Goal: Check status: Check status

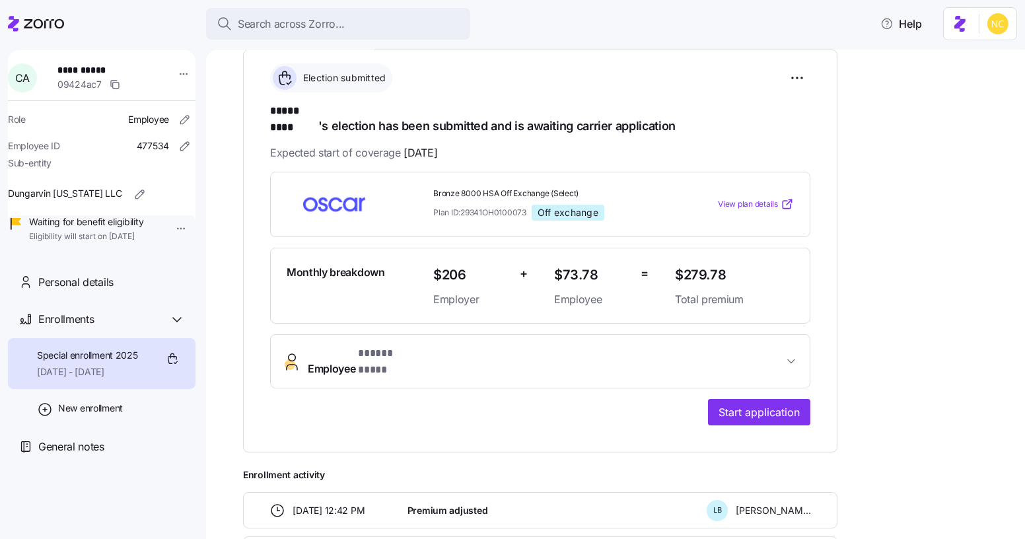
scroll to position [195, 0]
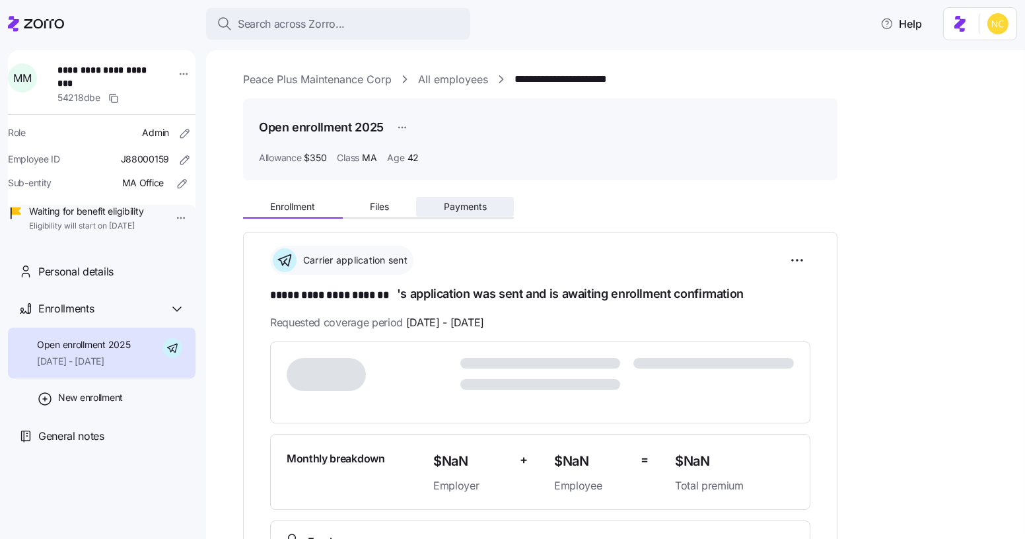
click at [464, 213] on button "Payments" at bounding box center [465, 207] width 98 height 20
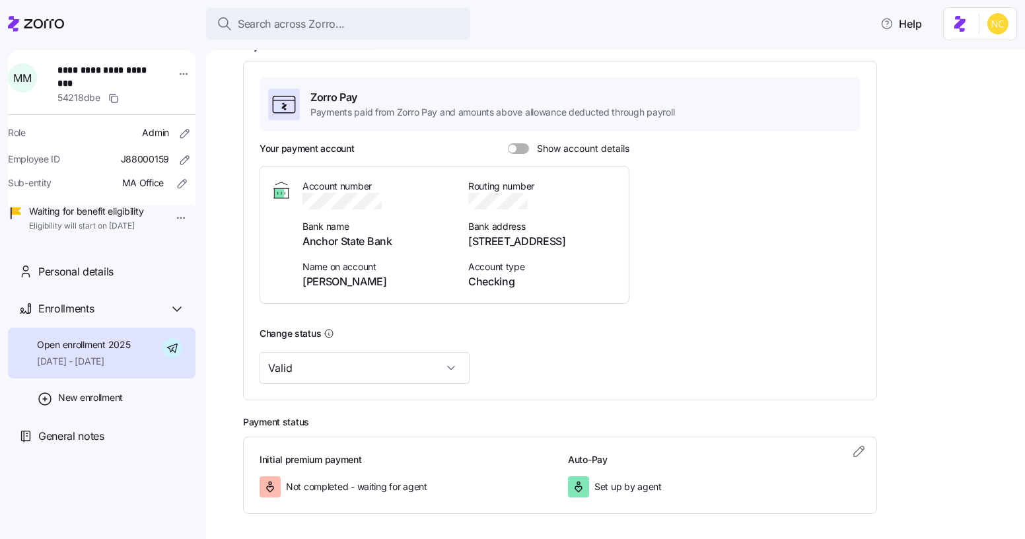
scroll to position [192, 0]
click at [863, 447] on icon "button" at bounding box center [859, 451] width 16 height 16
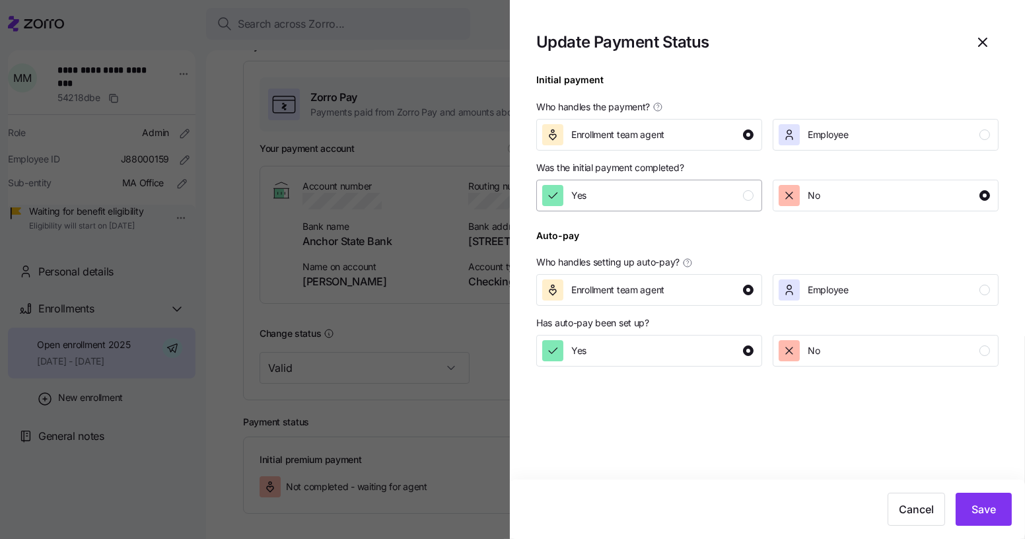
click at [727, 189] on div "Yes" at bounding box center [647, 195] width 211 height 21
click at [984, 503] on span "Save" at bounding box center [984, 509] width 24 height 16
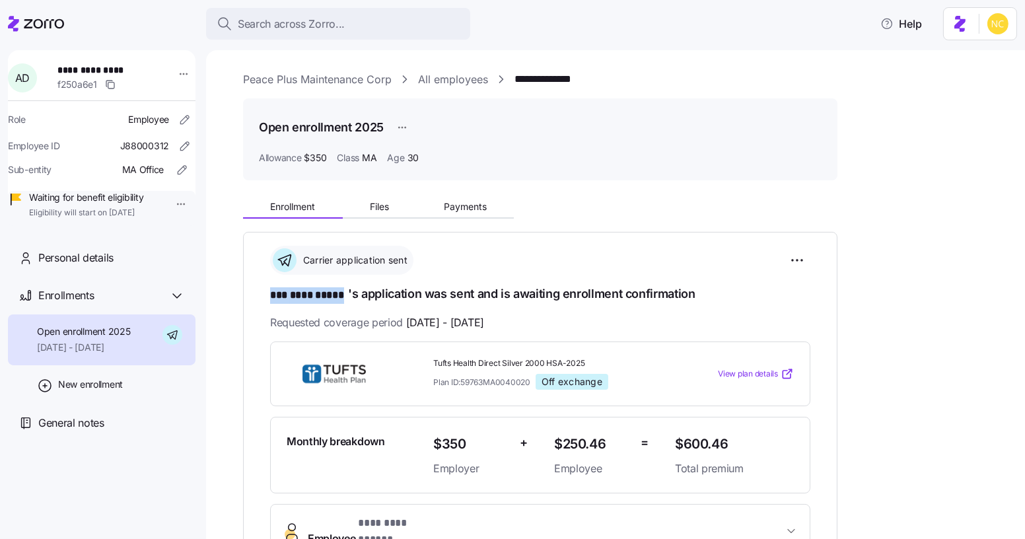
drag, startPoint x: 268, startPoint y: 298, endPoint x: 346, endPoint y: 297, distance: 78.0
click at [346, 297] on div "**********" at bounding box center [540, 454] width 595 height 445
copy span "**********"
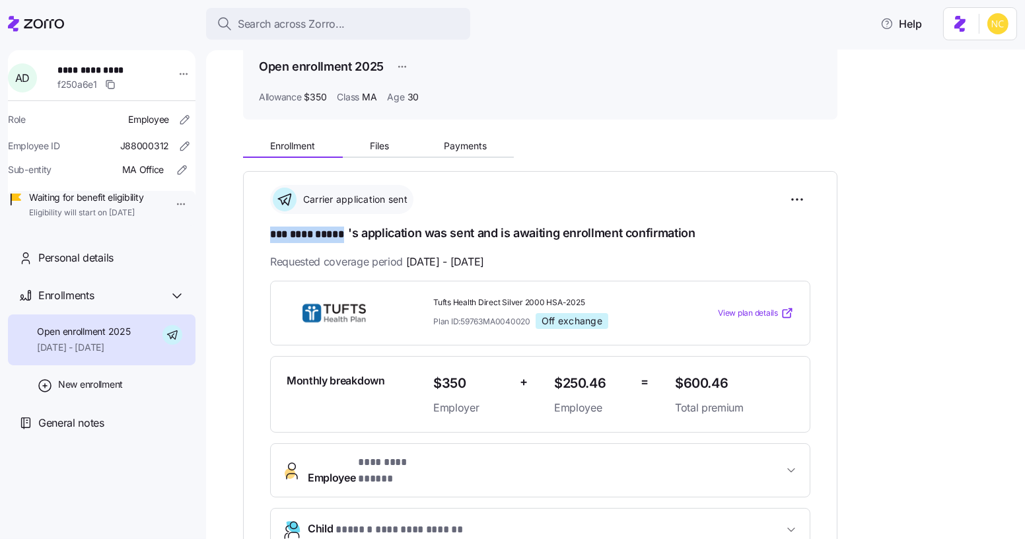
scroll to position [26, 0]
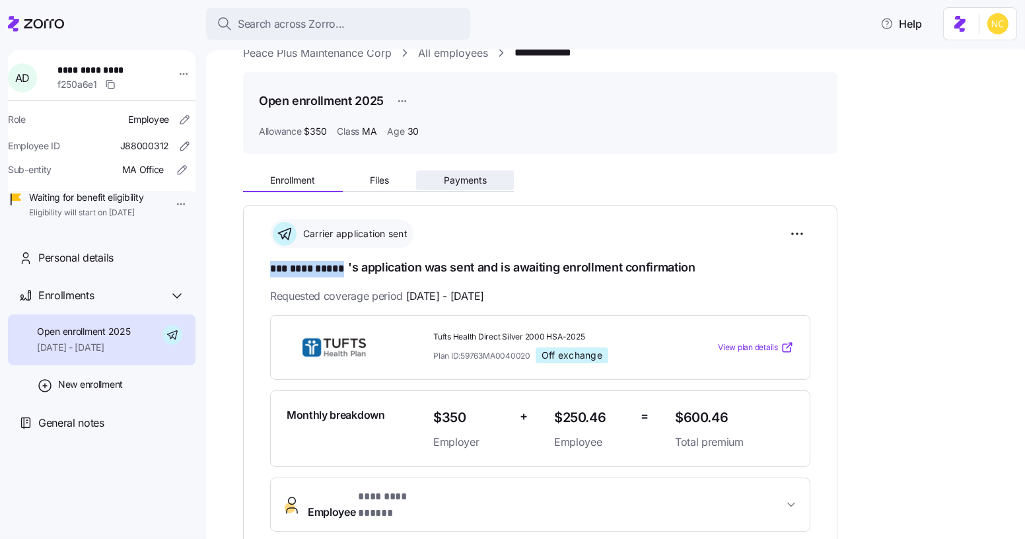
click at [450, 189] on button "Payments" at bounding box center [465, 180] width 98 height 20
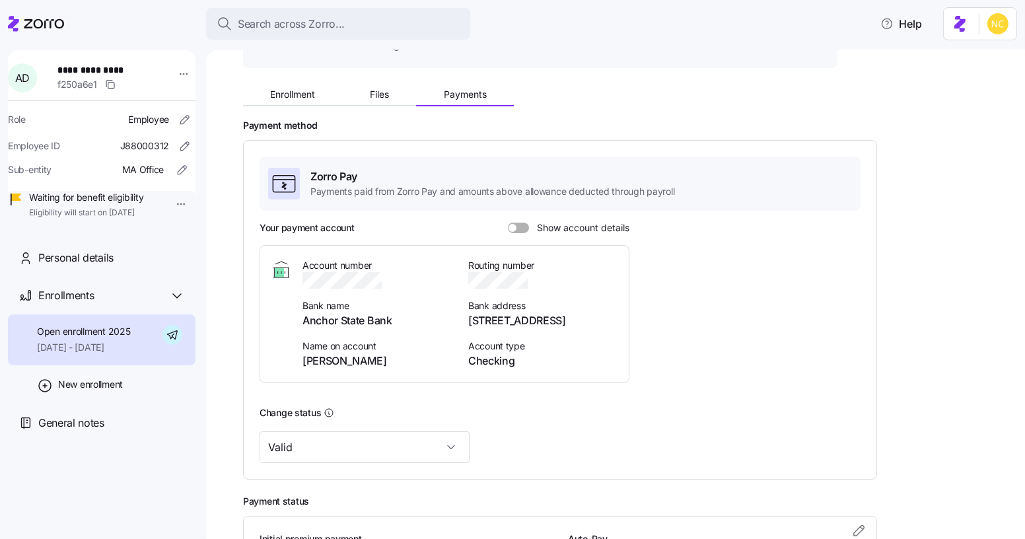
scroll to position [243, 0]
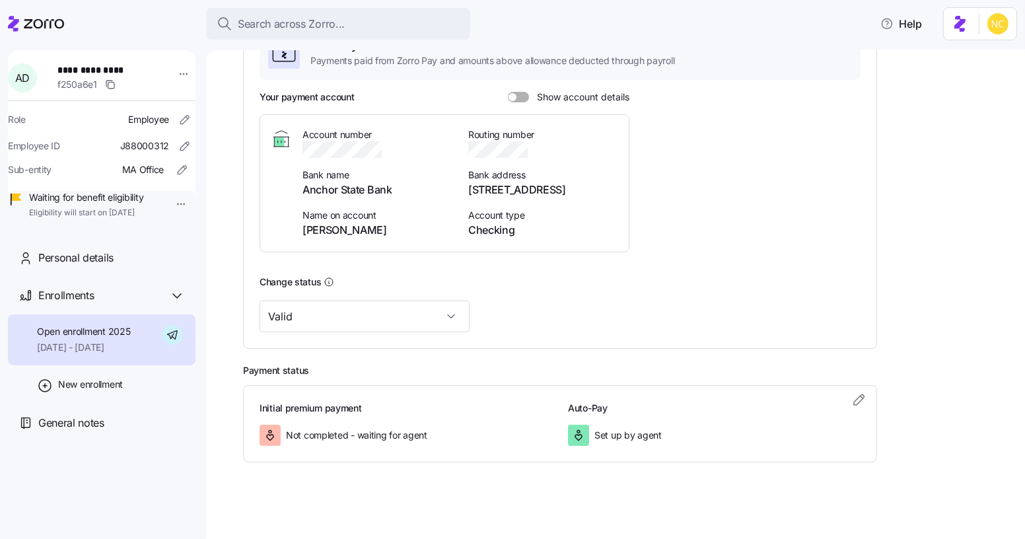
click at [865, 408] on div "Initial premium payment Not completed - waiting for agent Auto-Pay Set up by ag…" at bounding box center [560, 424] width 634 height 78
click at [867, 407] on span "button" at bounding box center [859, 400] width 20 height 20
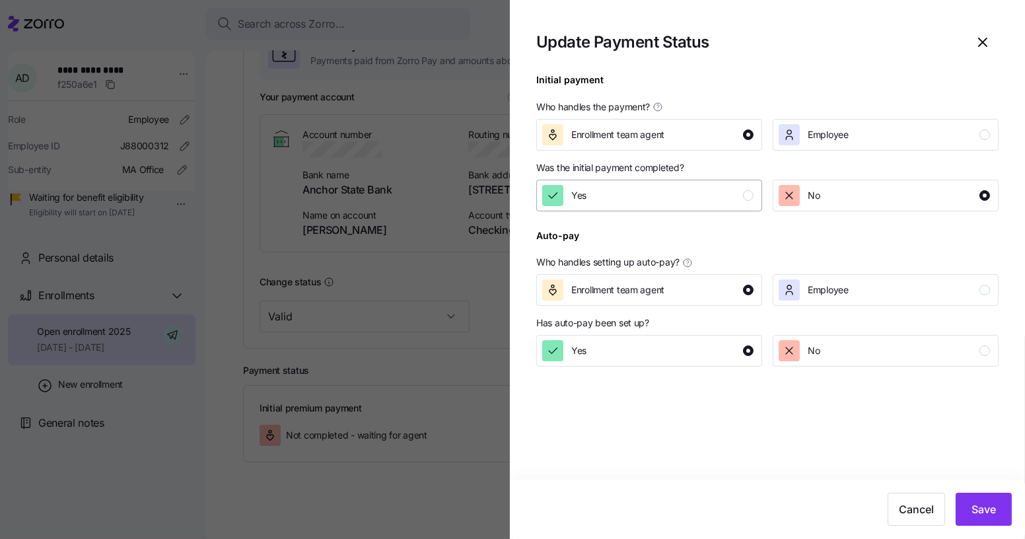
click at [680, 205] on div "Yes" at bounding box center [647, 195] width 211 height 21
click at [1007, 517] on button "Save" at bounding box center [984, 509] width 56 height 33
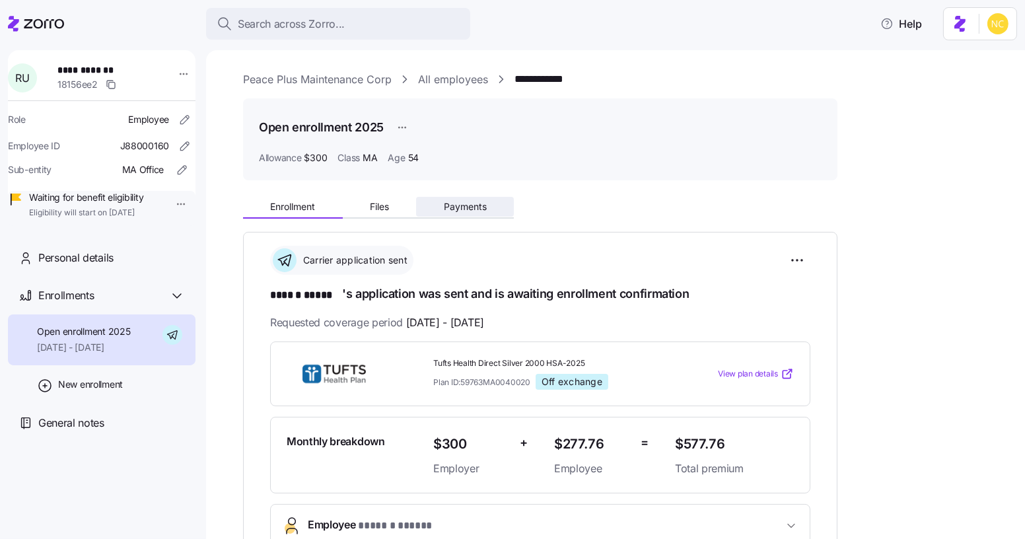
click at [461, 209] on span "Payments" at bounding box center [465, 206] width 43 height 9
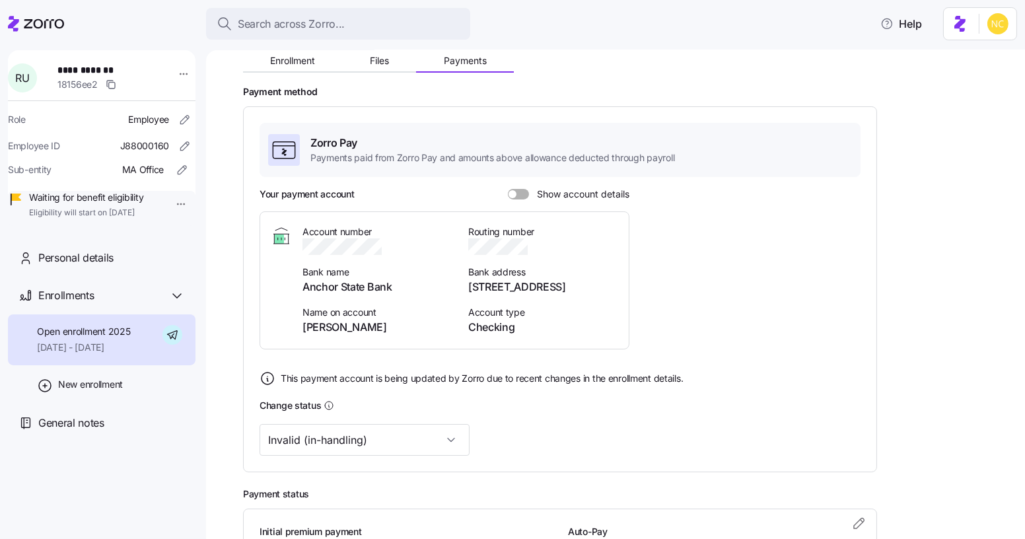
scroll to position [270, 0]
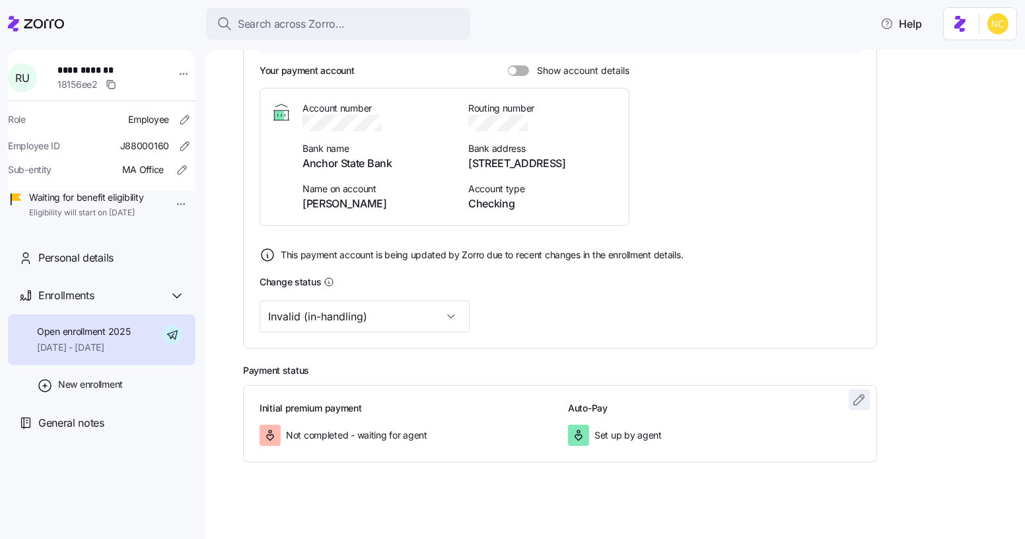
click at [858, 400] on icon "button" at bounding box center [859, 400] width 16 height 16
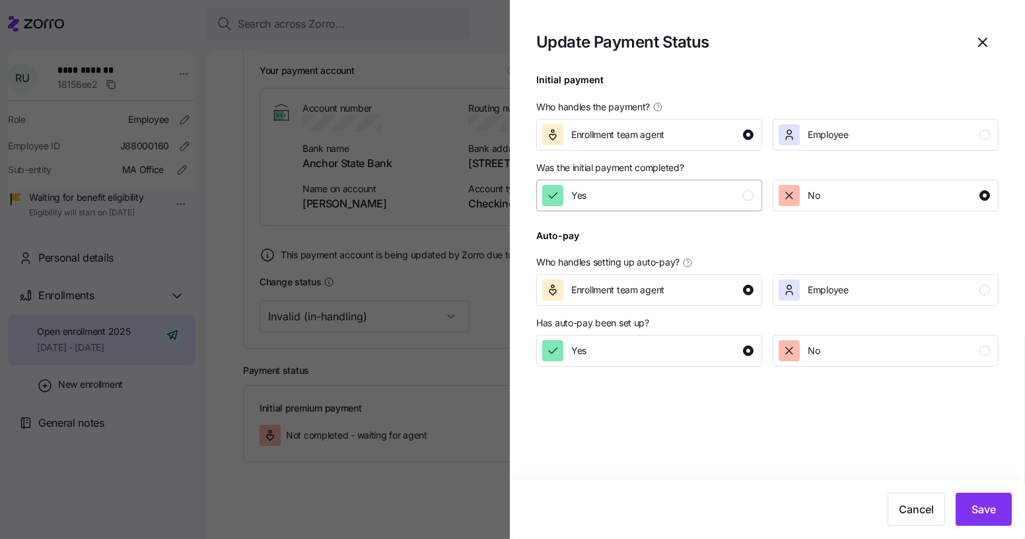
click at [692, 197] on div "Yes" at bounding box center [647, 195] width 211 height 21
click at [1001, 517] on button "Save" at bounding box center [984, 509] width 56 height 33
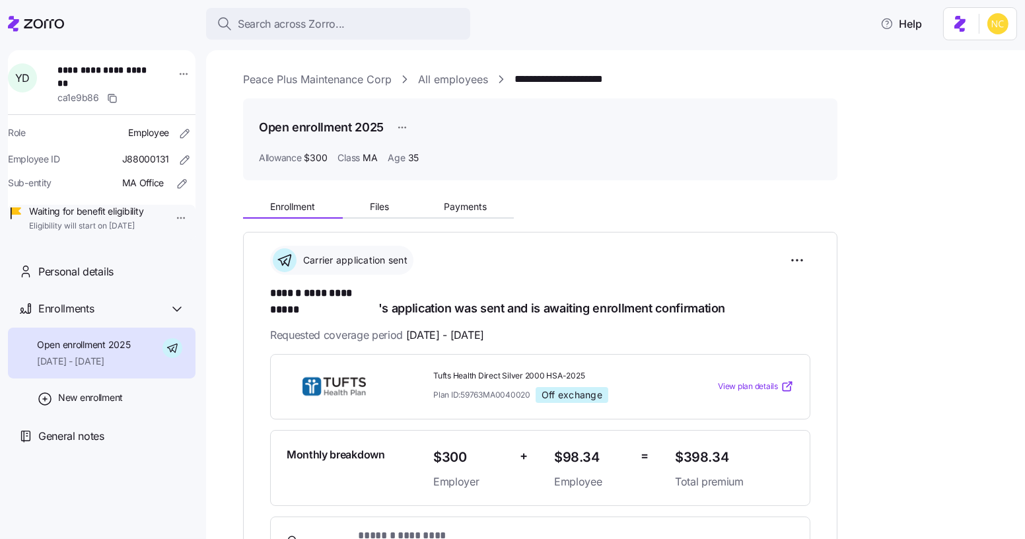
click at [431, 217] on div "Enrollment Files Payments" at bounding box center [378, 209] width 271 height 20
click at [444, 219] on div "**********" at bounding box center [625, 495] width 764 height 608
click at [452, 213] on button "Payments" at bounding box center [465, 207] width 98 height 20
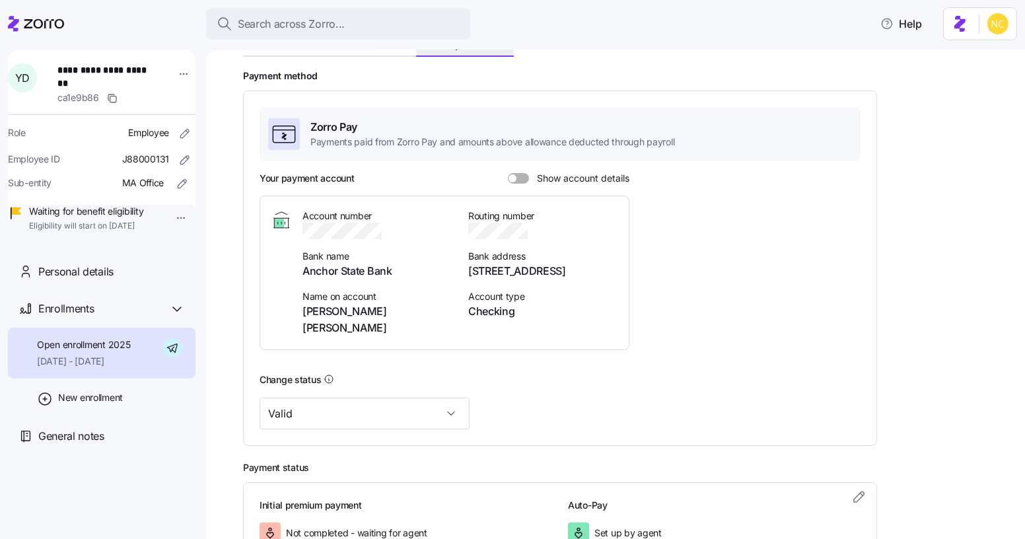
scroll to position [165, 0]
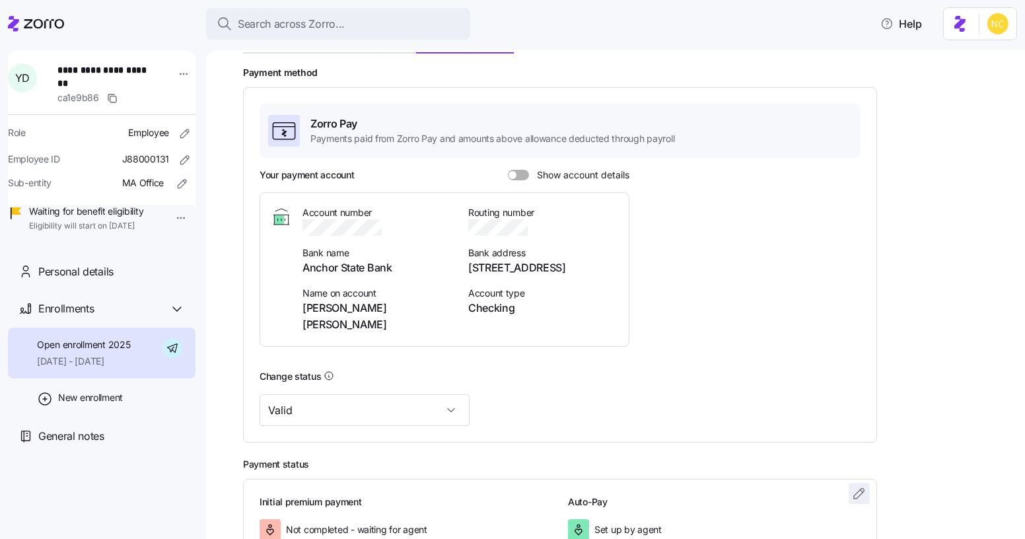
click at [859, 486] on icon "button" at bounding box center [859, 494] width 16 height 16
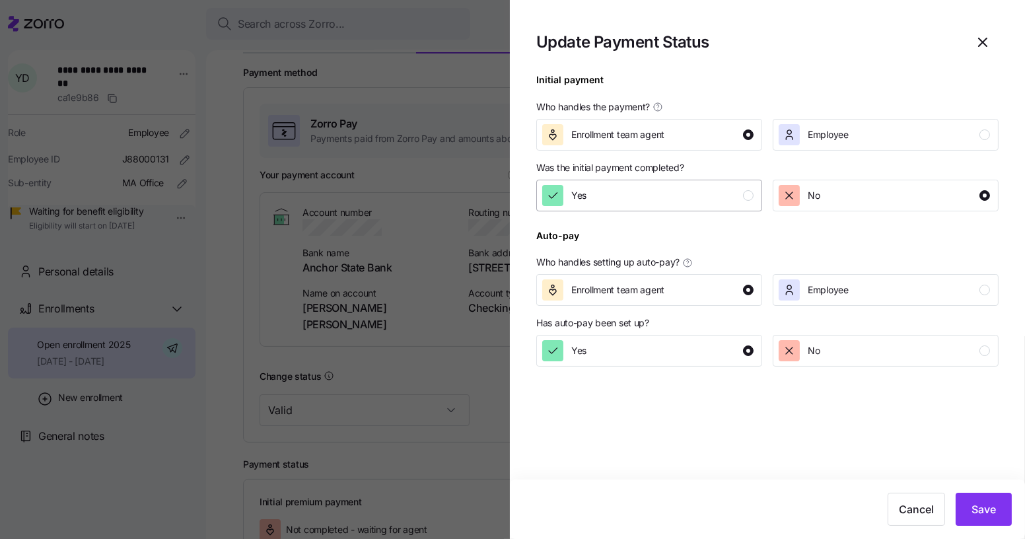
click at [657, 204] on div "Yes" at bounding box center [647, 195] width 211 height 21
click at [968, 492] on div "Cancel Save" at bounding box center [767, 509] width 515 height 59
click at [974, 509] on span "Save" at bounding box center [984, 509] width 24 height 16
